Goal: Information Seeking & Learning: Learn about a topic

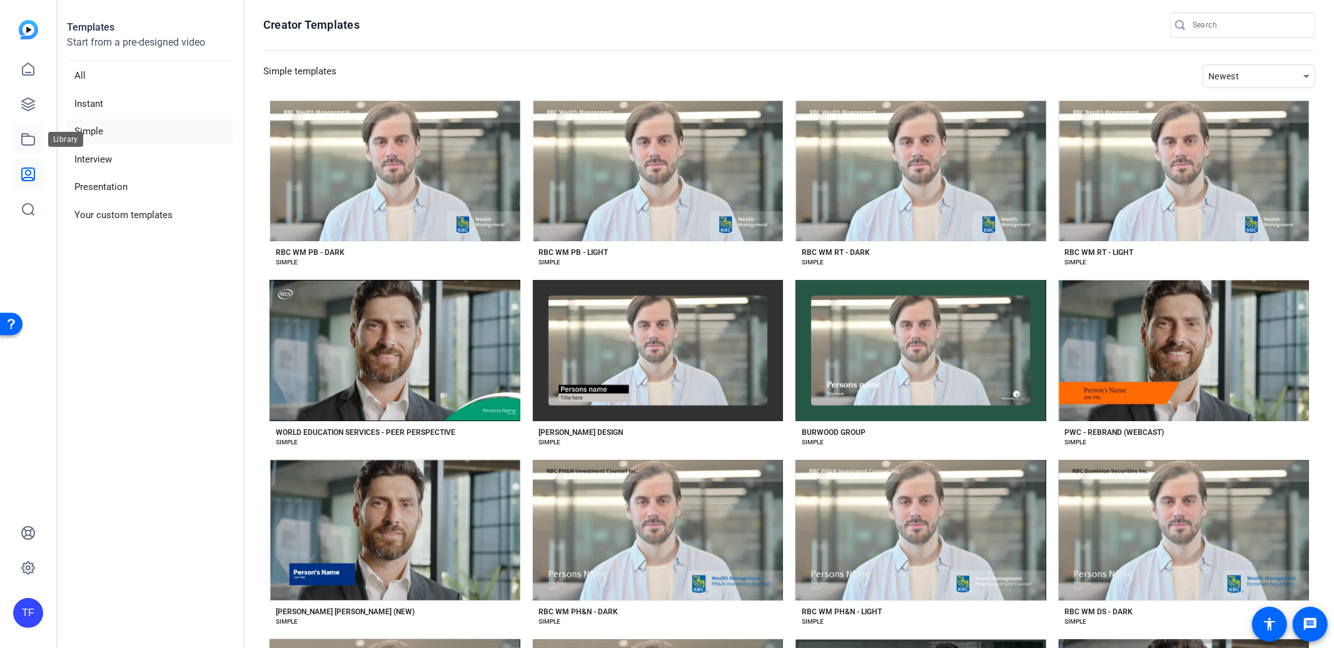
scroll to position [83, 0]
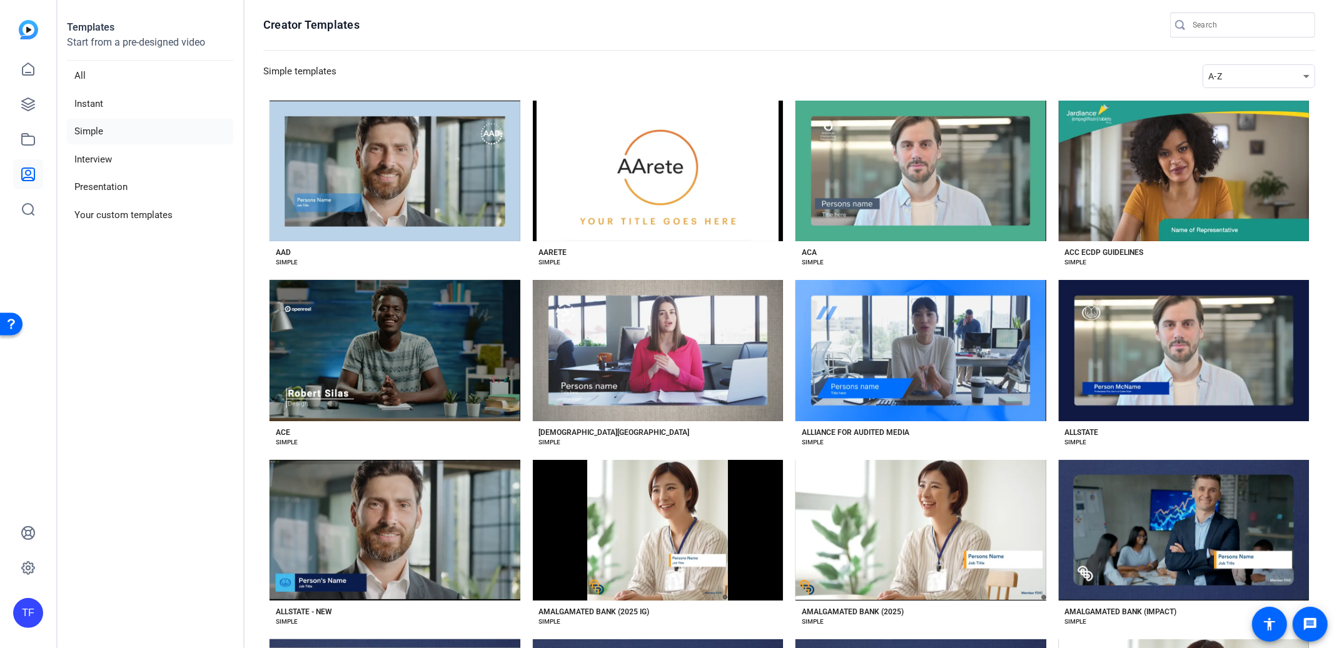
click at [1222, 76] on div "A-Z" at bounding box center [1255, 76] width 95 height 15
click at [1224, 96] on span "Newest" at bounding box center [1223, 98] width 26 height 15
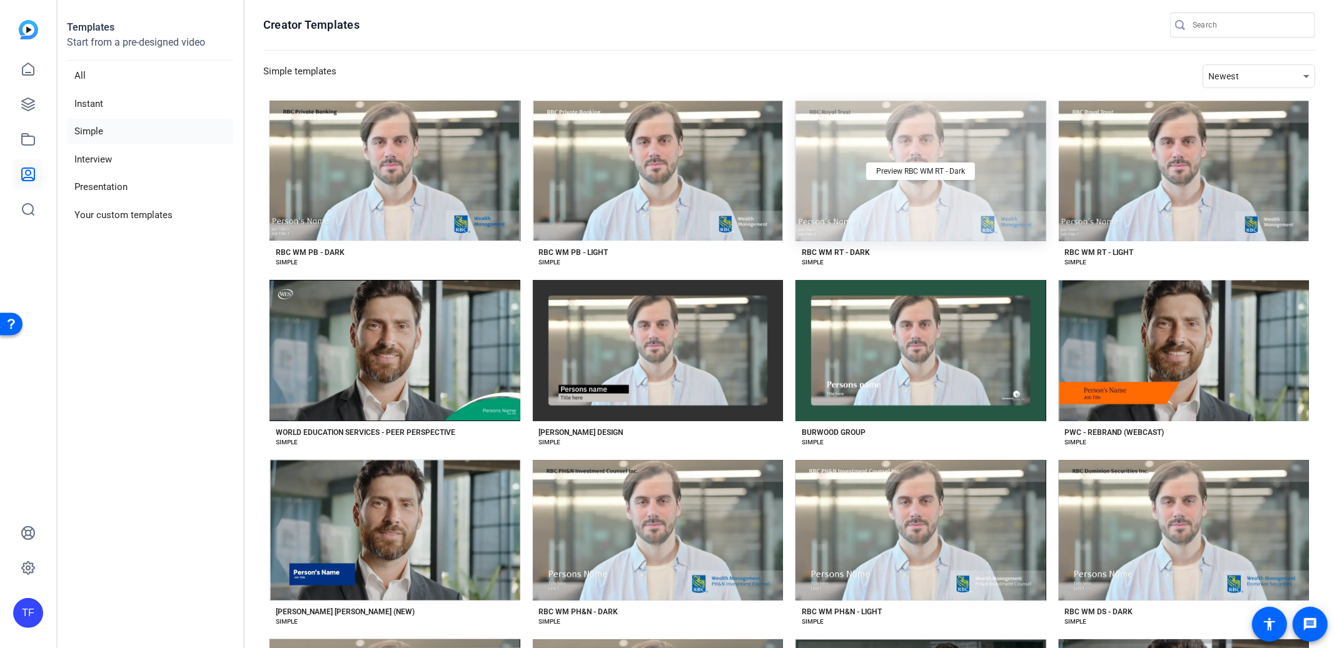
click at [885, 204] on div "Preview RBC WM RT - Dark" at bounding box center [920, 171] width 251 height 141
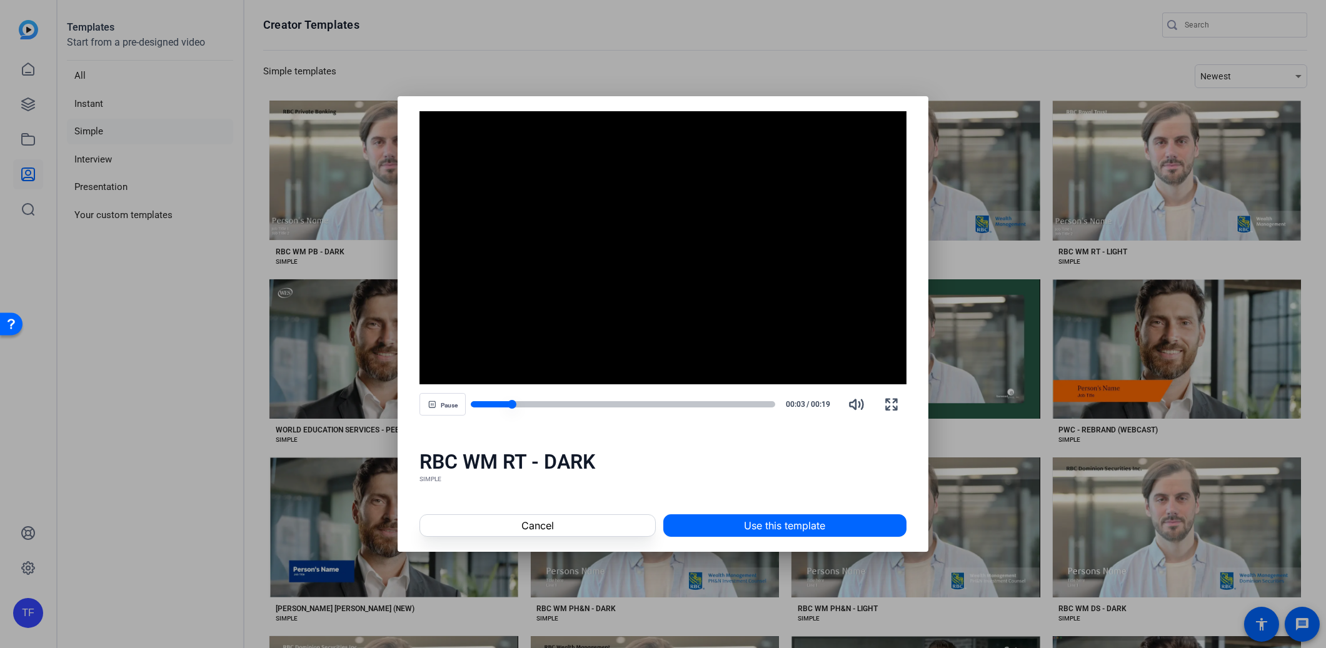
click at [654, 403] on div at bounding box center [623, 404] width 304 height 6
click at [588, 525] on span at bounding box center [537, 526] width 234 height 30
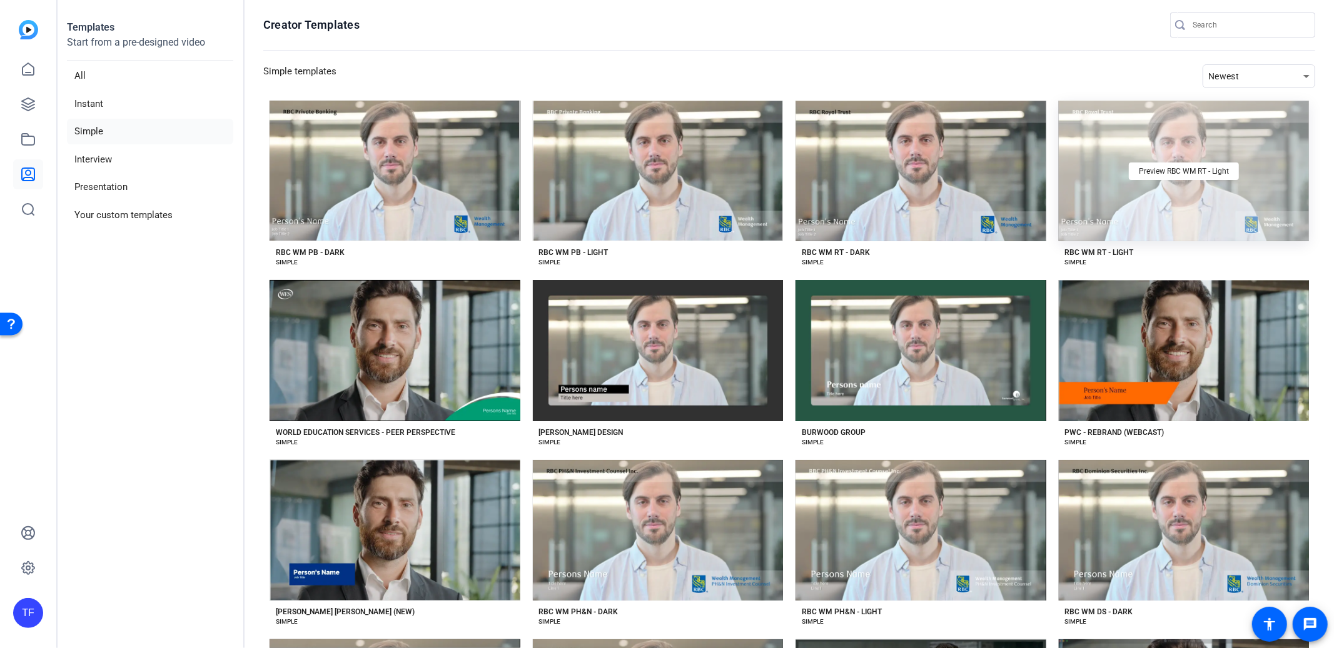
click at [1122, 215] on div "Preview RBC WM RT - Light" at bounding box center [1184, 171] width 251 height 141
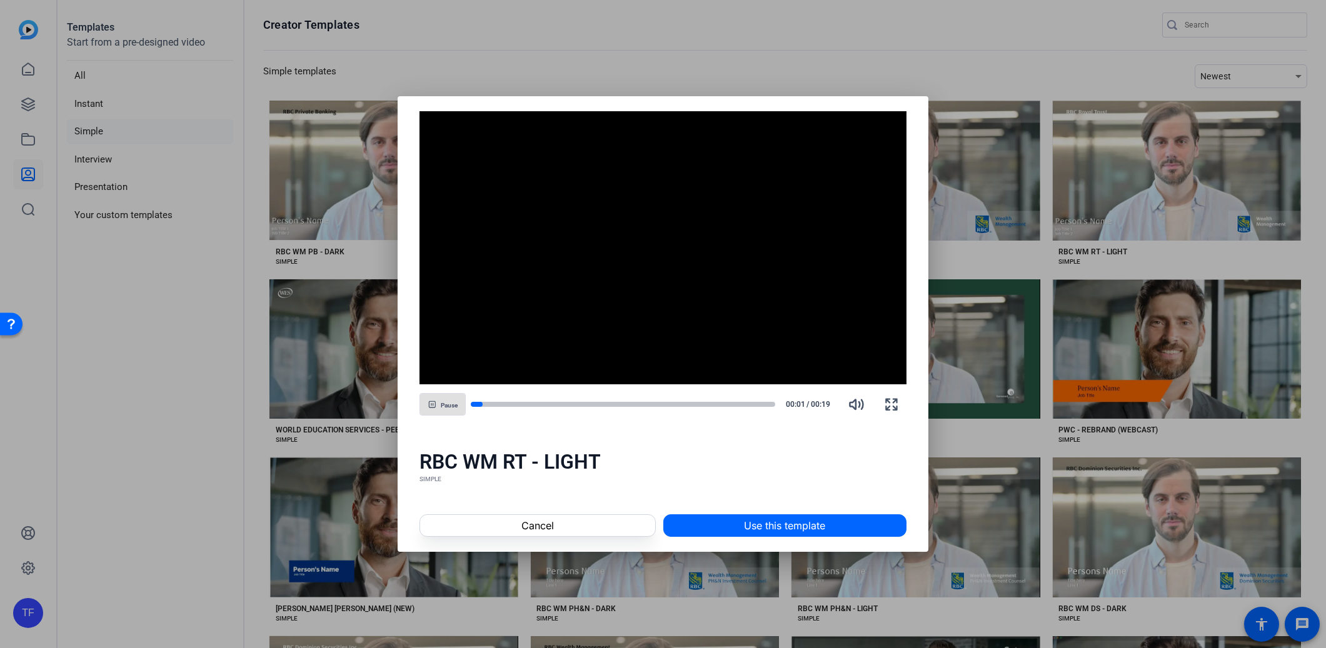
click at [695, 397] on div "Pause 00:01 / 00:19" at bounding box center [663, 405] width 487 height 30
click at [695, 406] on div at bounding box center [623, 404] width 304 height 6
click at [608, 528] on span at bounding box center [537, 526] width 234 height 30
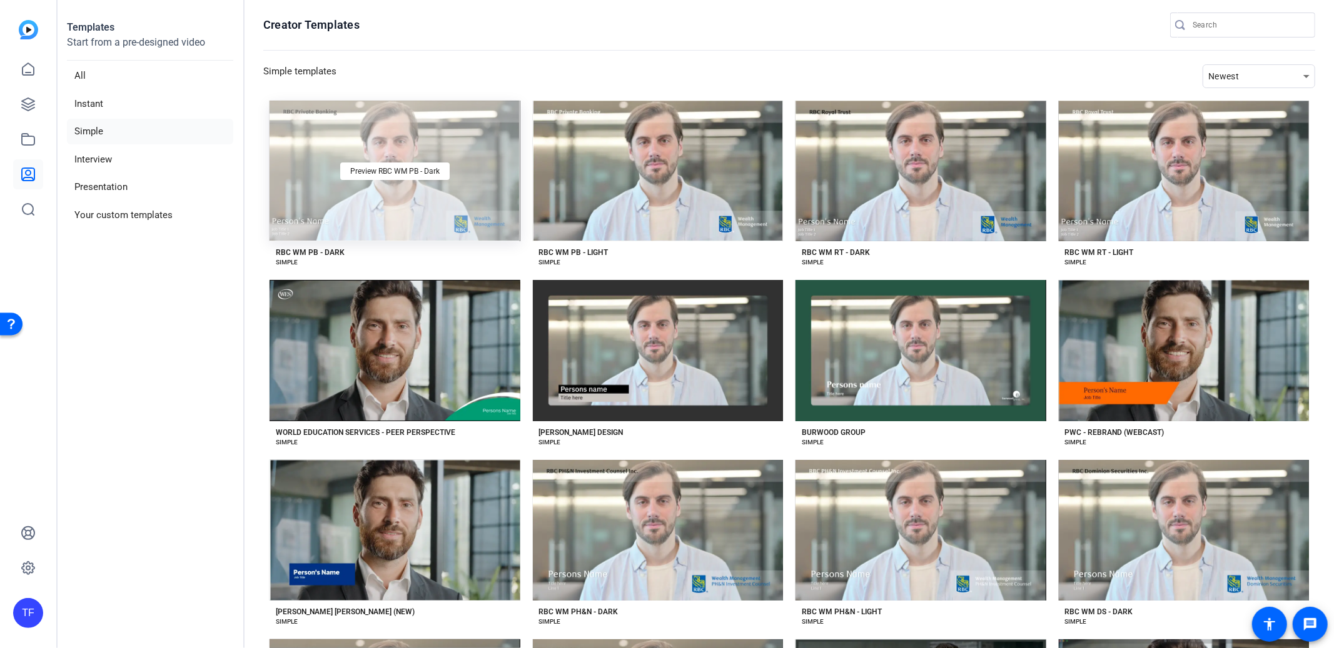
click at [390, 220] on div "Preview RBC WM PB - Dark" at bounding box center [394, 171] width 251 height 141
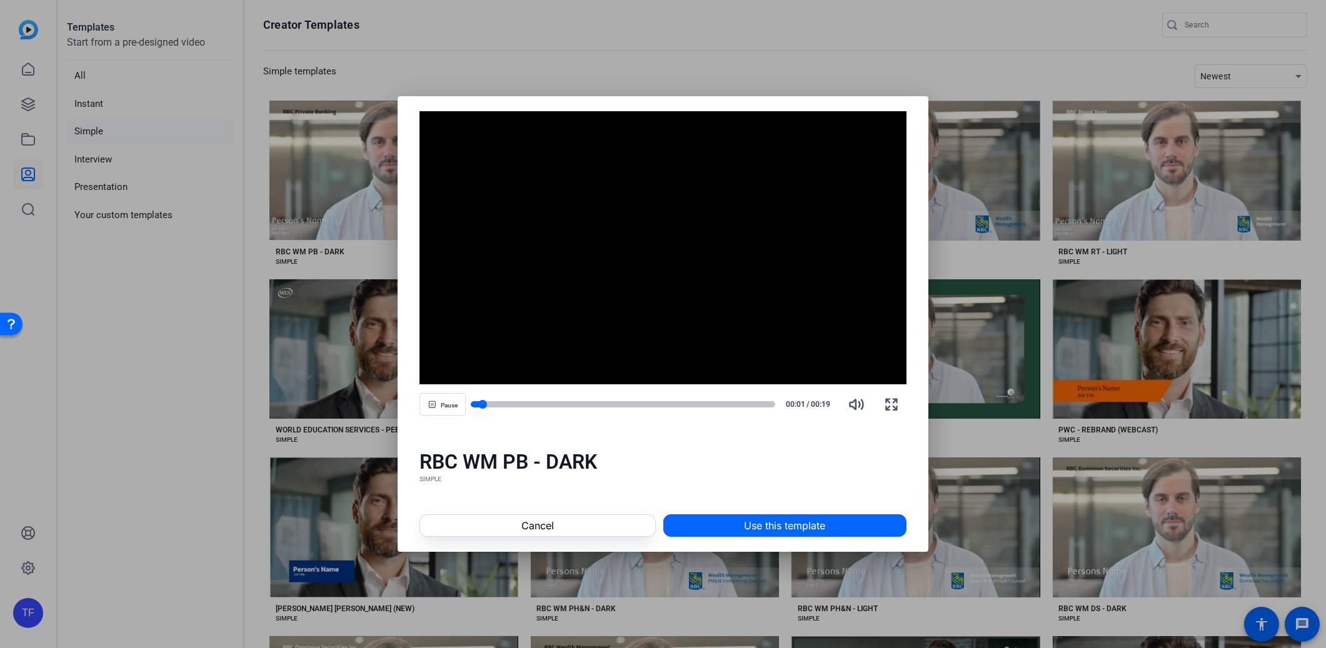
click at [724, 402] on div at bounding box center [623, 404] width 304 height 6
click at [710, 402] on div at bounding box center [603, 404] width 265 height 6
click at [651, 396] on div "Pause 00:16 / 00:19" at bounding box center [663, 405] width 487 height 30
click at [663, 401] on div at bounding box center [600, 404] width 259 height 6
click at [651, 405] on div at bounding box center [602, 404] width 263 height 6
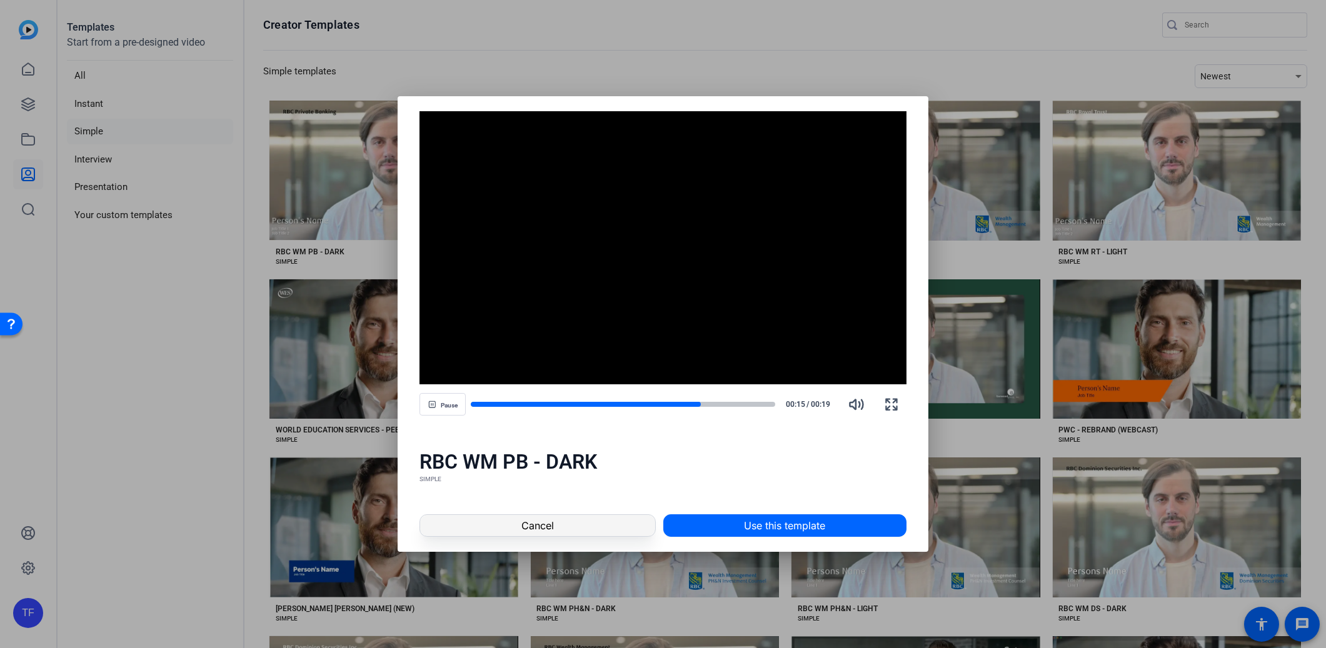
click at [616, 526] on span at bounding box center [537, 526] width 234 height 30
